Goal: Task Accomplishment & Management: Manage account settings

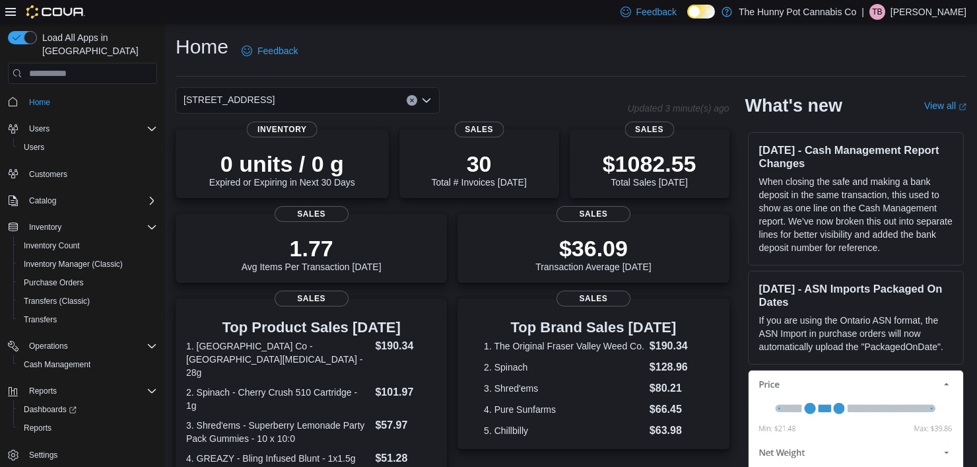
click at [58, 360] on div "Operations Cash Management" at bounding box center [82, 355] width 149 height 42
click at [65, 359] on span "Cash Management" at bounding box center [57, 364] width 67 height 11
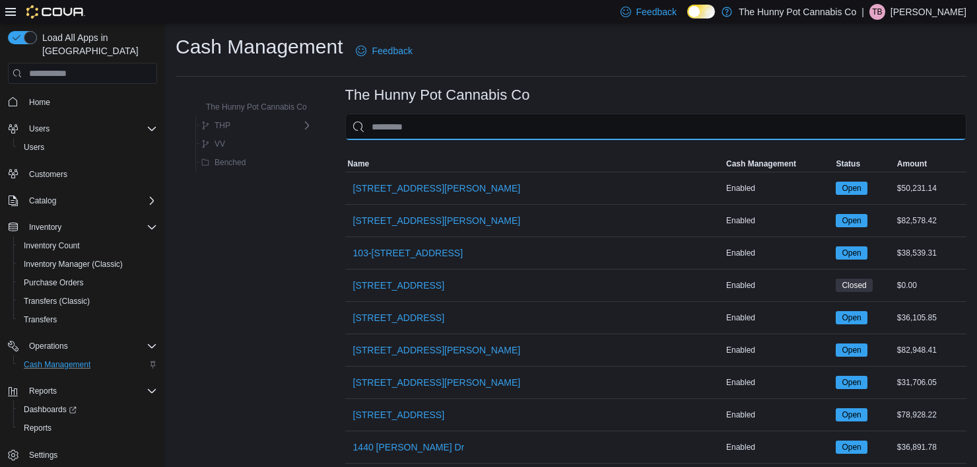
click at [462, 126] on input "This is a search bar. As you type, the results lower in the page will automatic…" at bounding box center [655, 126] width 621 height 26
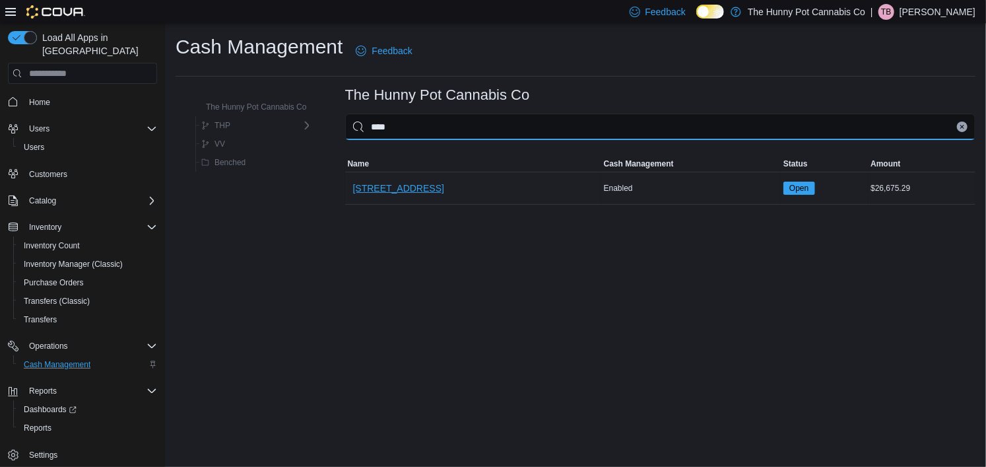
type input "****"
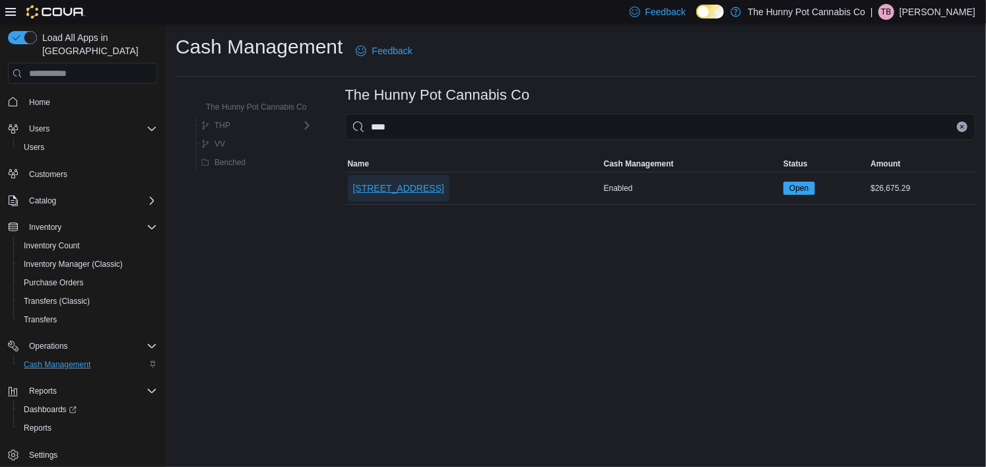
click at [437, 179] on span "[STREET_ADDRESS]" at bounding box center [398, 188] width 91 height 26
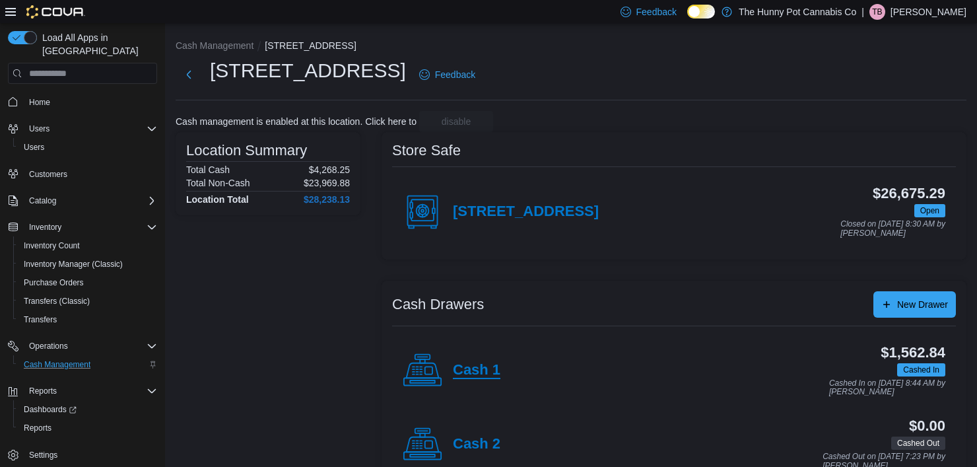
click at [473, 374] on h4 "Cash 1" at bounding box center [477, 370] width 48 height 17
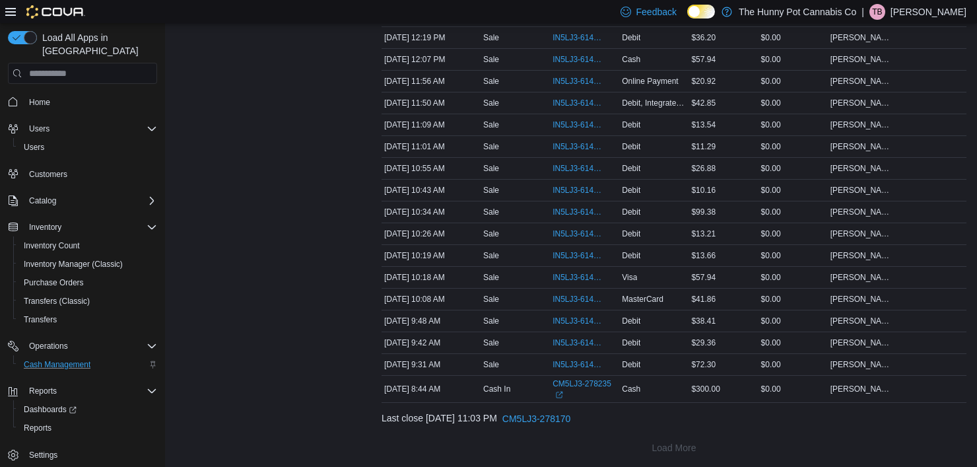
scroll to position [606, 0]
click at [565, 338] on span "IN5LJ3-6147081" at bounding box center [577, 343] width 51 height 11
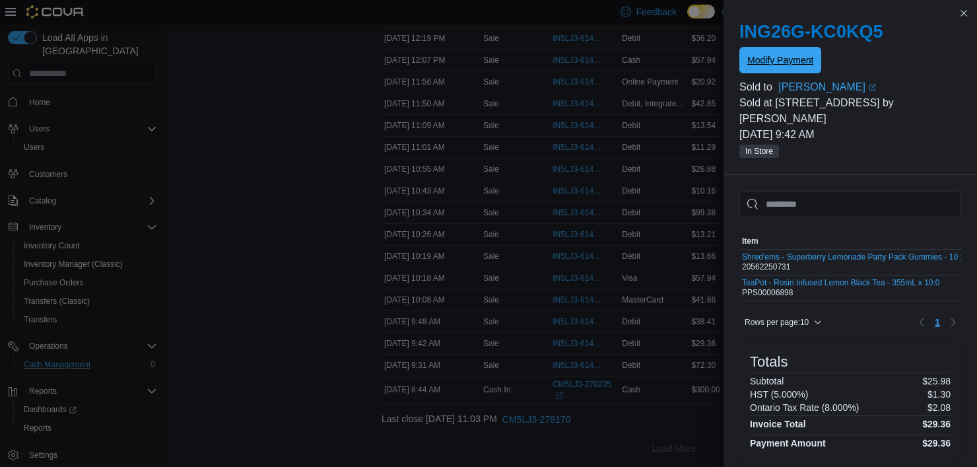
click at [784, 67] on span "Modify Payment" at bounding box center [780, 60] width 66 height 26
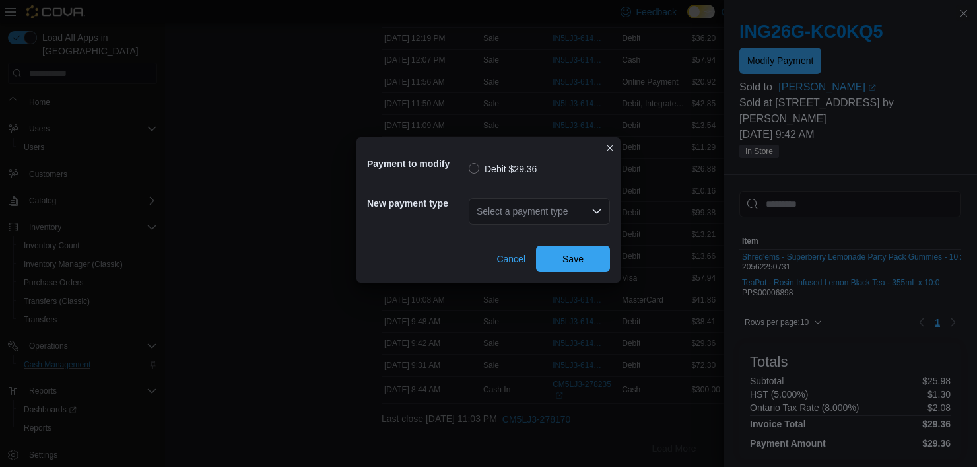
click at [580, 206] on div "Select a payment type" at bounding box center [538, 211] width 141 height 26
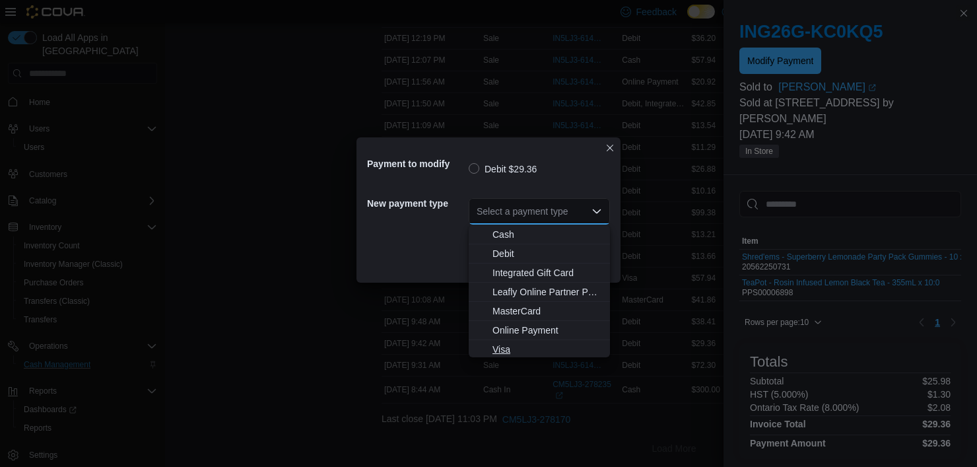
click at [504, 345] on span "Visa" at bounding box center [547, 348] width 110 height 13
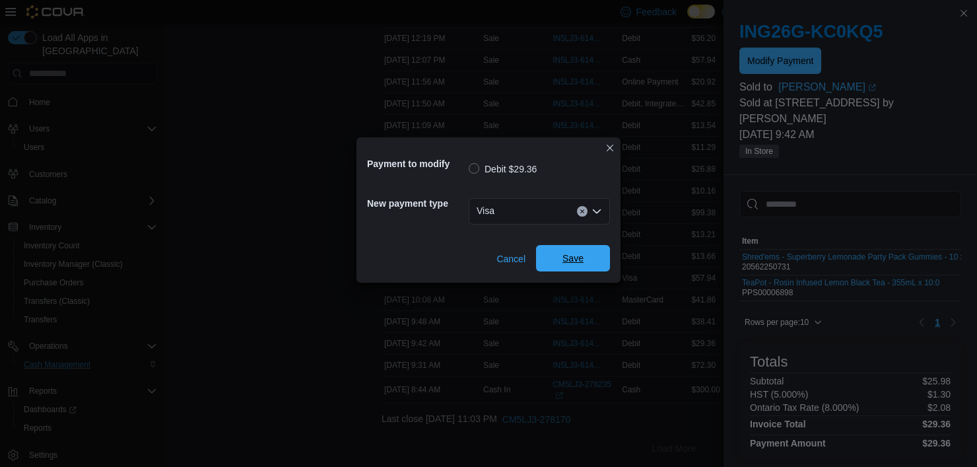
click at [575, 267] on span "Save" at bounding box center [573, 258] width 58 height 26
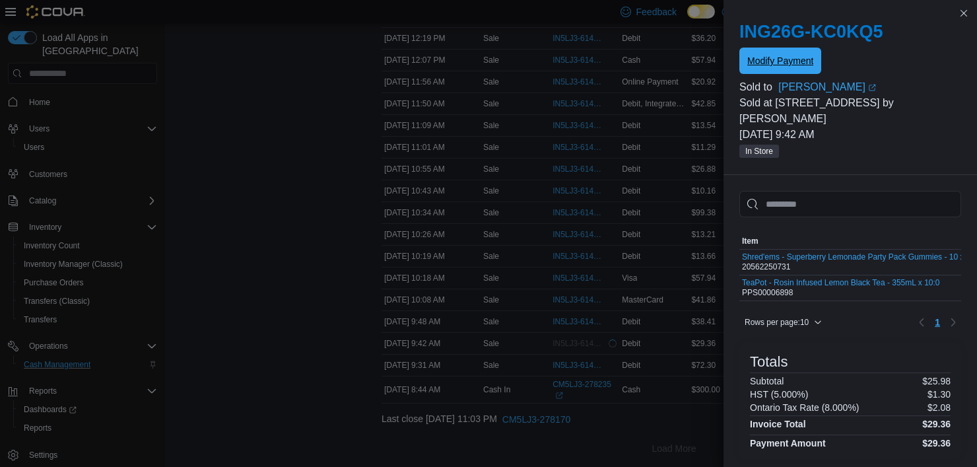
scroll to position [0, 0]
